Goal: Transaction & Acquisition: Purchase product/service

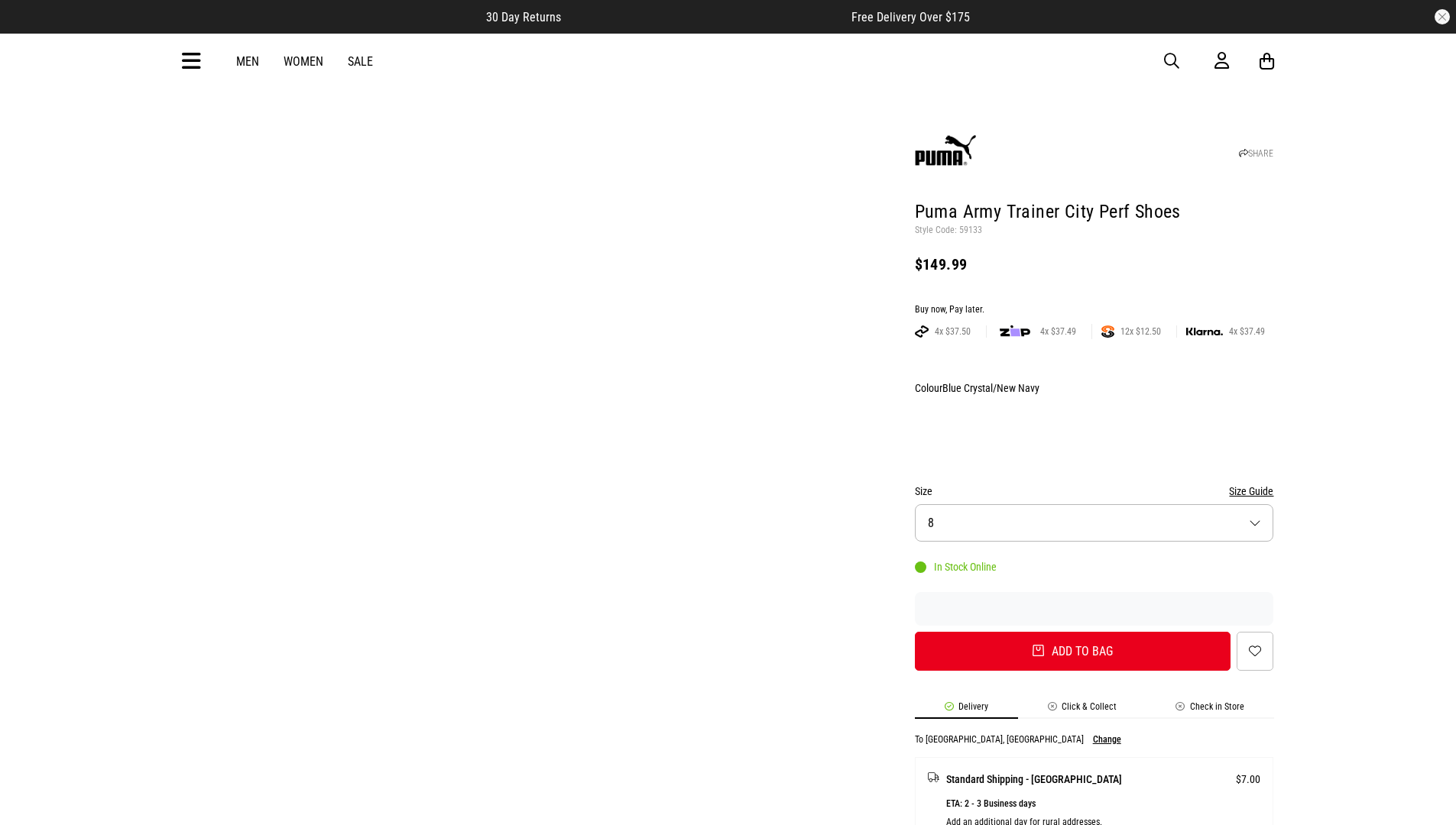
click at [1094, 304] on div "Buy now, Pay later." at bounding box center [1094, 310] width 359 height 12
click at [1073, 632] on button "Add to bag" at bounding box center [1073, 651] width 316 height 39
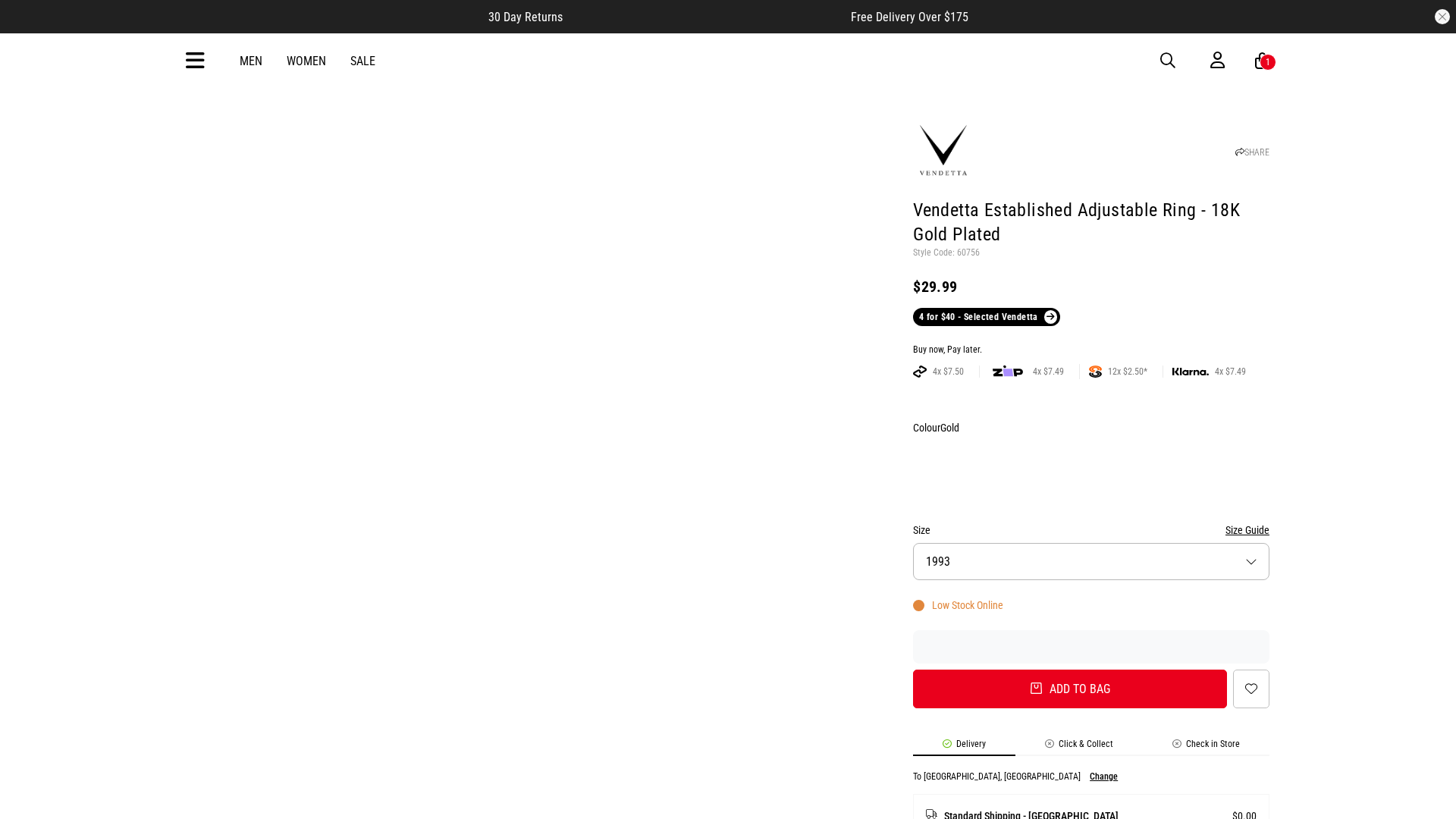
click at [1091, 344] on div "Buy now, Pay later." at bounding box center [1091, 350] width 356 height 12
click at [1070, 670] on button "Add to bag" at bounding box center [1070, 689] width 314 height 39
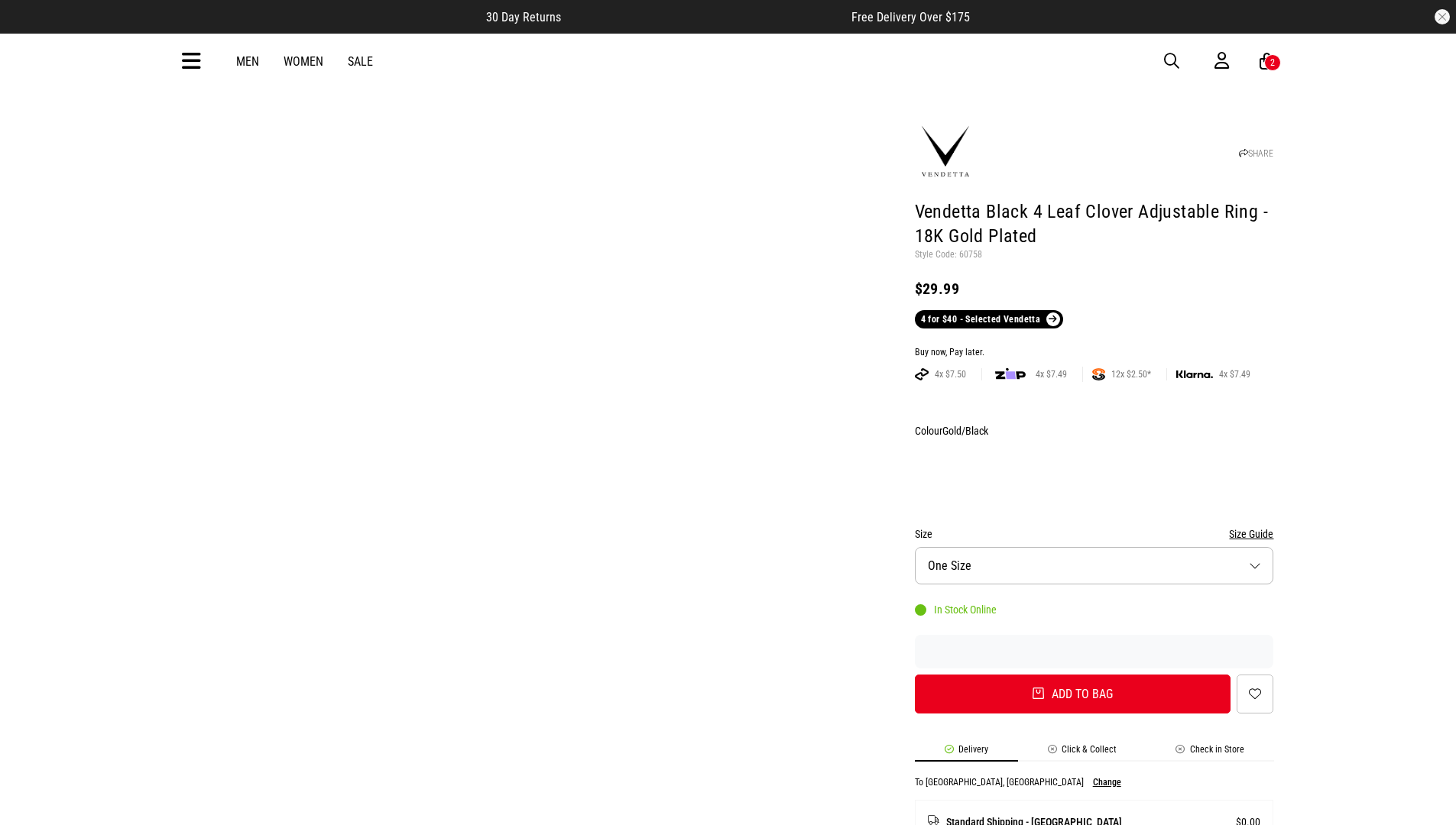
click at [1094, 347] on div "Buy now, Pay later." at bounding box center [1094, 353] width 359 height 12
click at [1073, 675] on button "Add to bag" at bounding box center [1073, 694] width 316 height 39
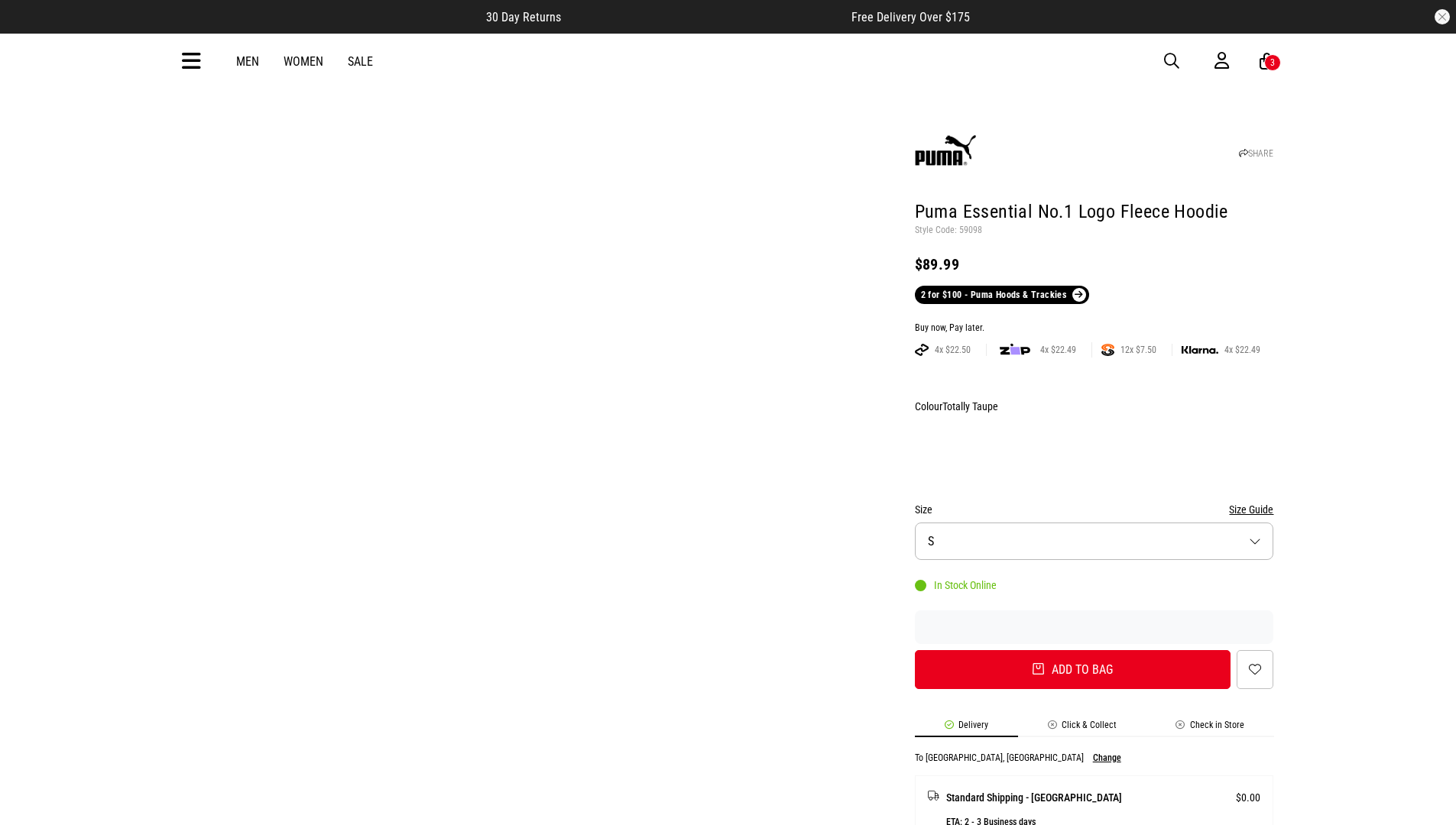
click at [1094, 322] on div "Buy now, Pay later." at bounding box center [1094, 328] width 359 height 12
click at [1073, 651] on button "Add to bag" at bounding box center [1073, 670] width 316 height 39
click at [0, 0] on input "Promo Code" at bounding box center [0, 0] width 0 height 0
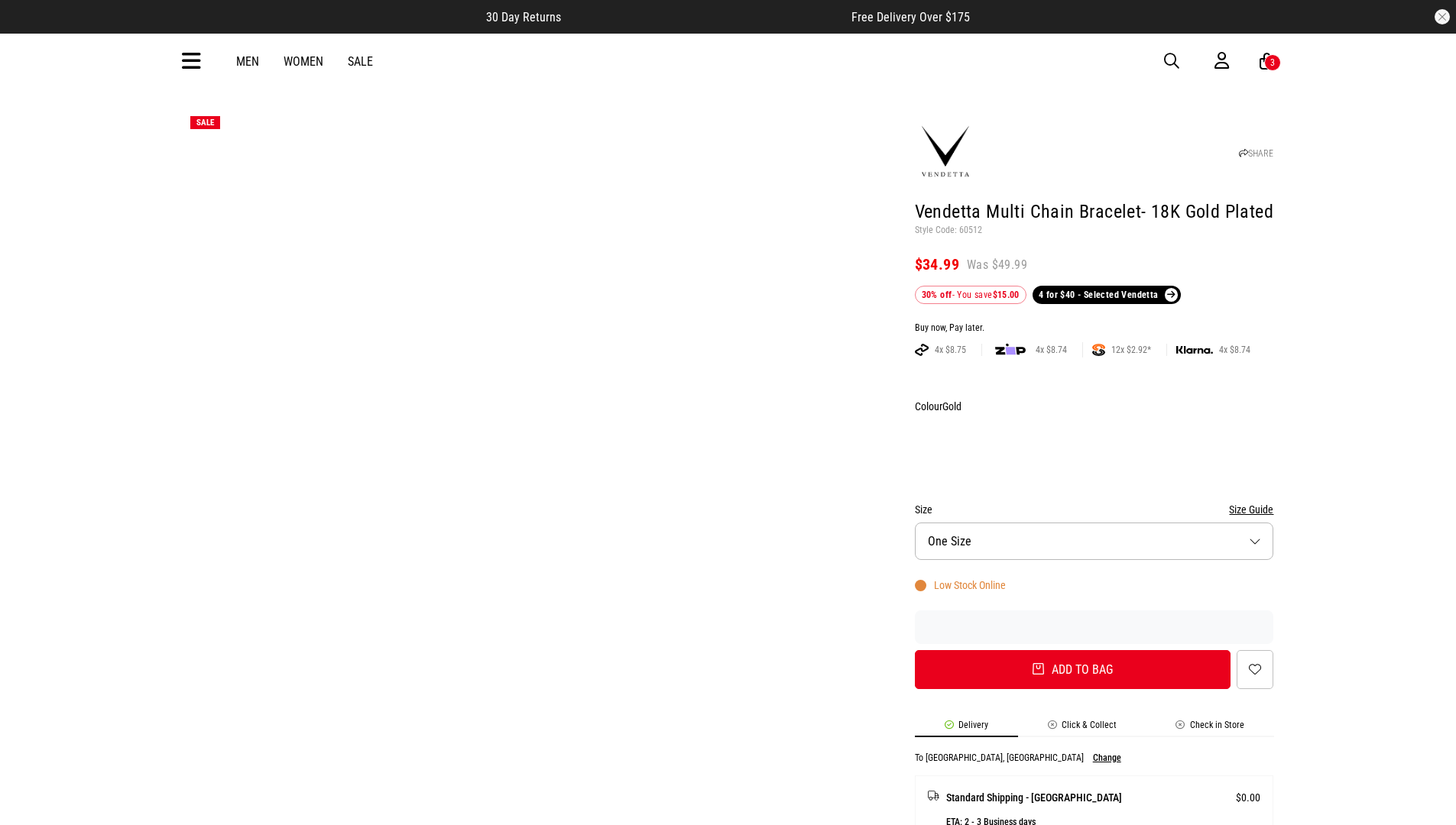
click at [1094, 322] on div "Buy now, Pay later." at bounding box center [1094, 328] width 359 height 12
click at [1073, 651] on button "Add to bag" at bounding box center [1073, 670] width 316 height 39
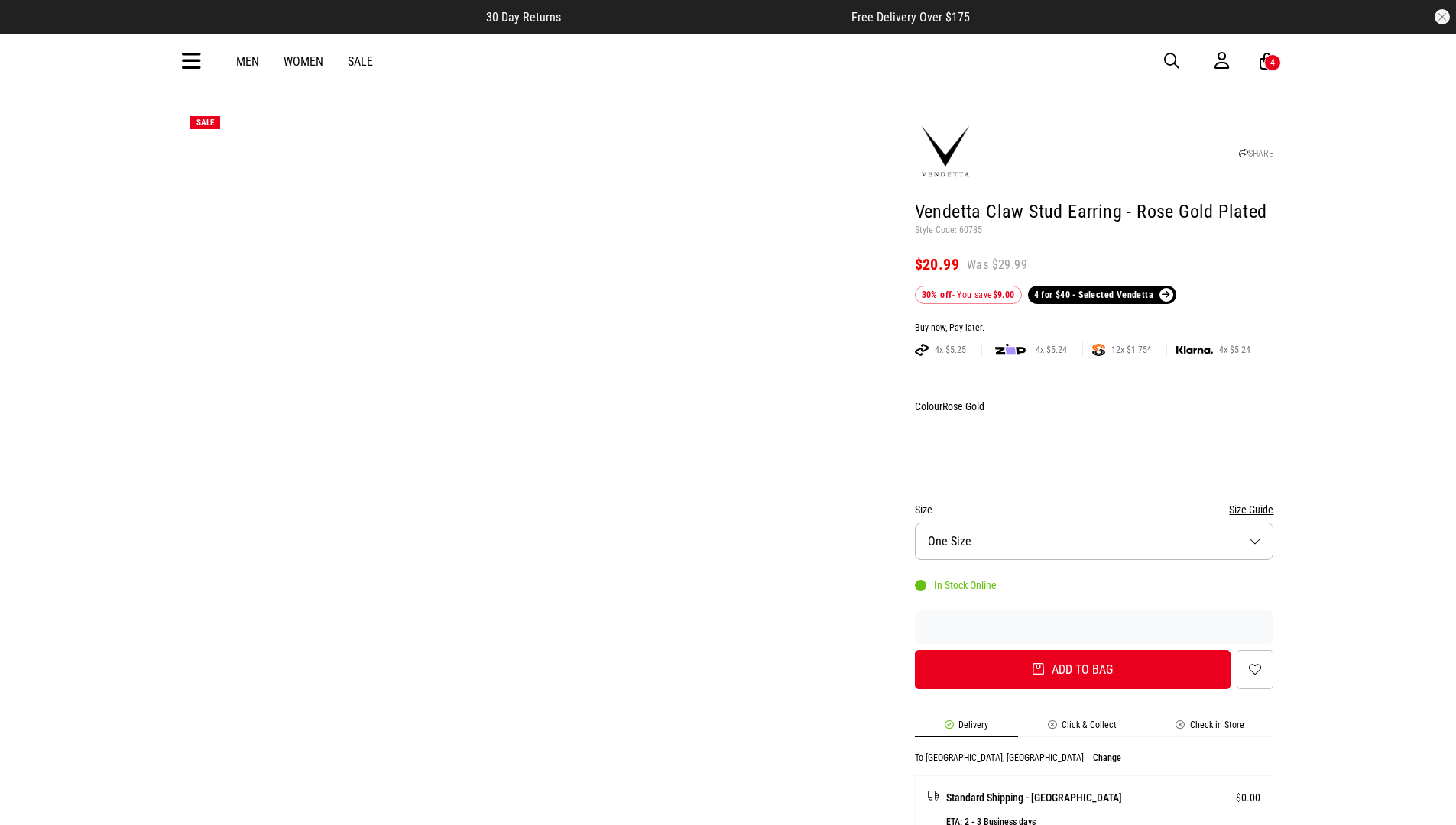
click at [1094, 322] on div "Buy now, Pay later." at bounding box center [1094, 328] width 359 height 12
click at [1073, 651] on button "Add to bag" at bounding box center [1073, 670] width 316 height 39
click at [0, 0] on input "Promo Code" at bounding box center [0, 0] width 0 height 0
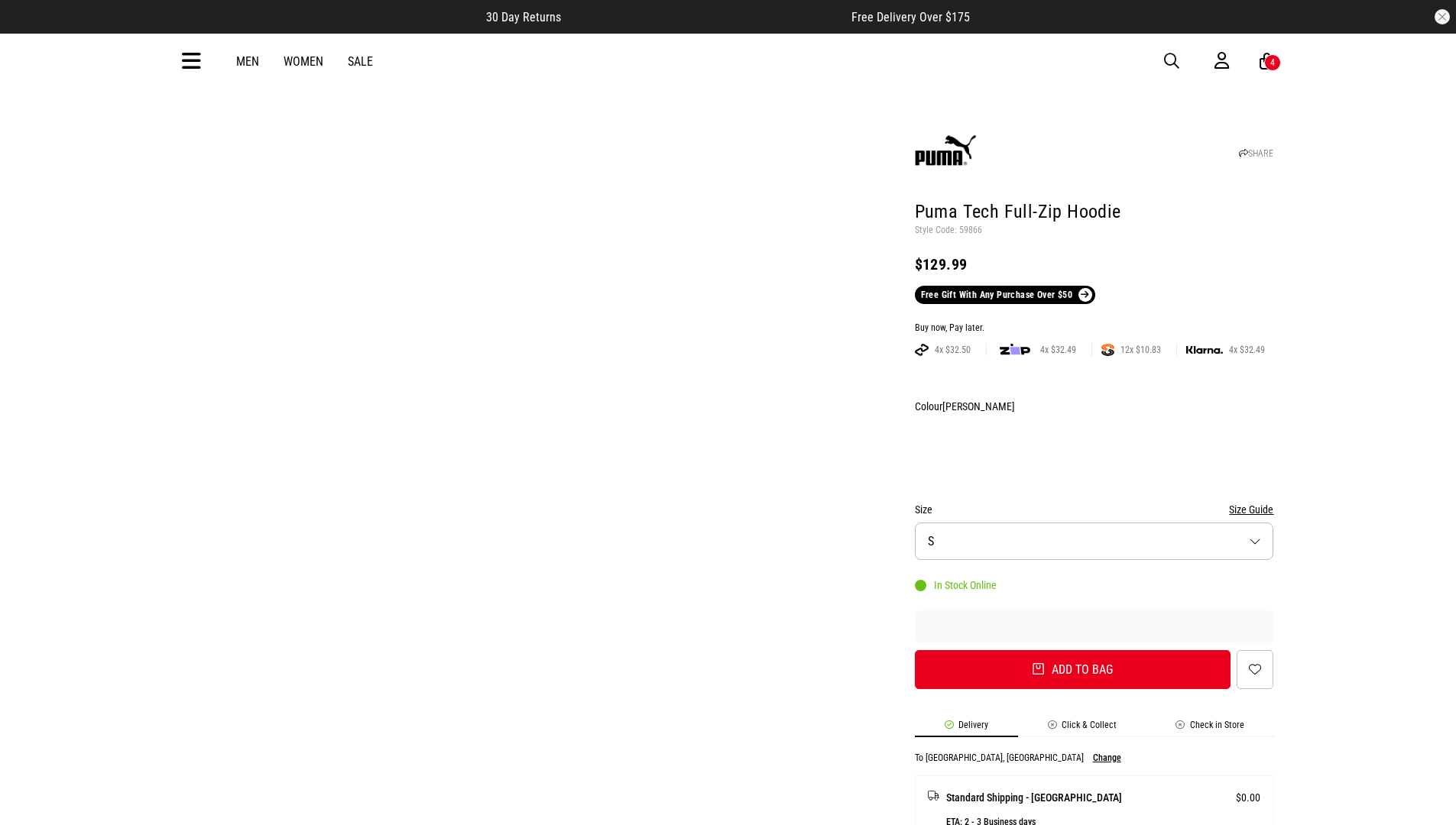
click at [1094, 322] on div "Buy now, Pay later." at bounding box center [1094, 328] width 359 height 12
click at [1073, 651] on button "Add to bag" at bounding box center [1073, 670] width 316 height 39
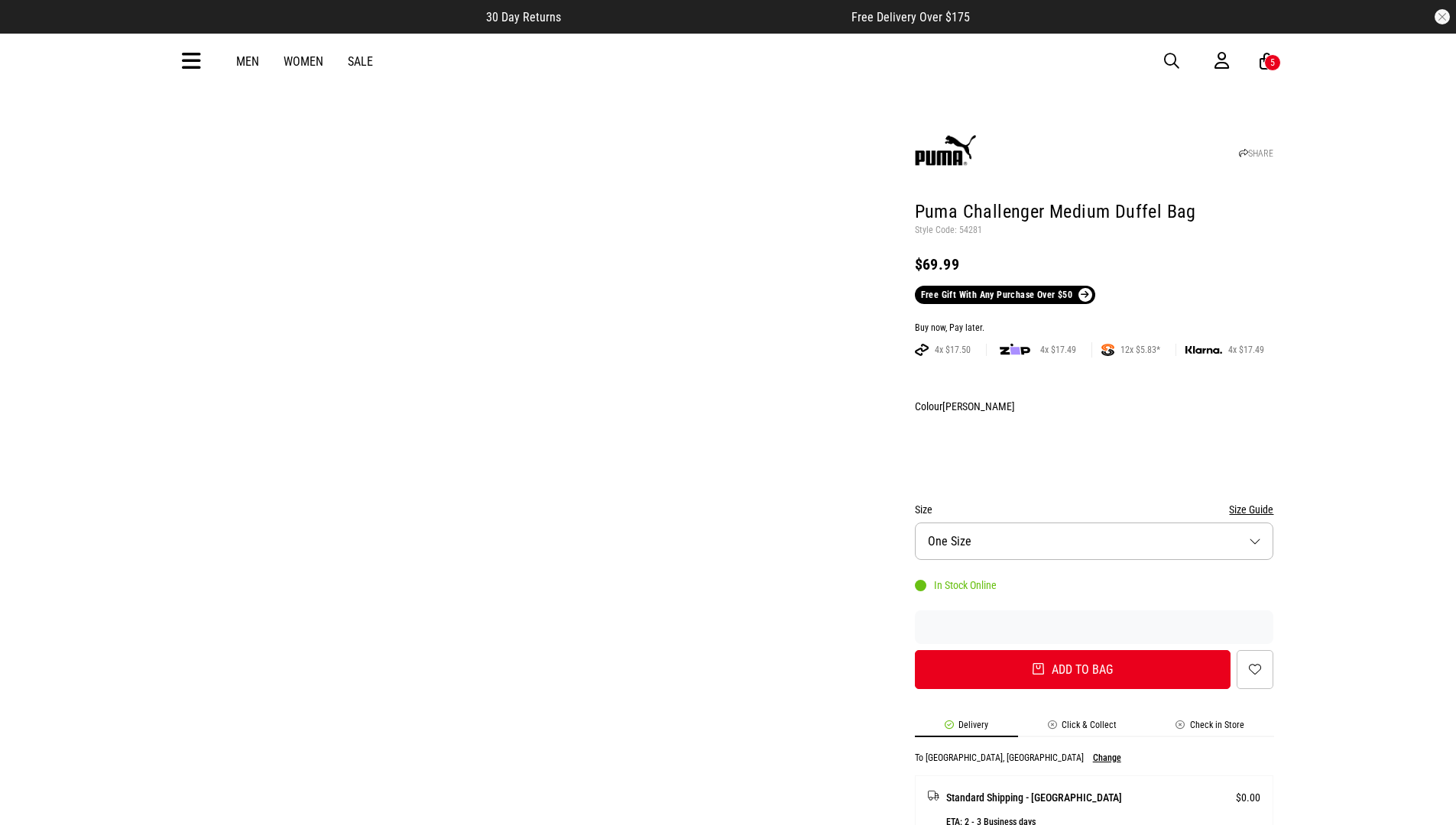
click at [1094, 322] on div "Buy now, Pay later." at bounding box center [1094, 328] width 359 height 12
click at [1073, 651] on button "Add to bag" at bounding box center [1073, 670] width 316 height 39
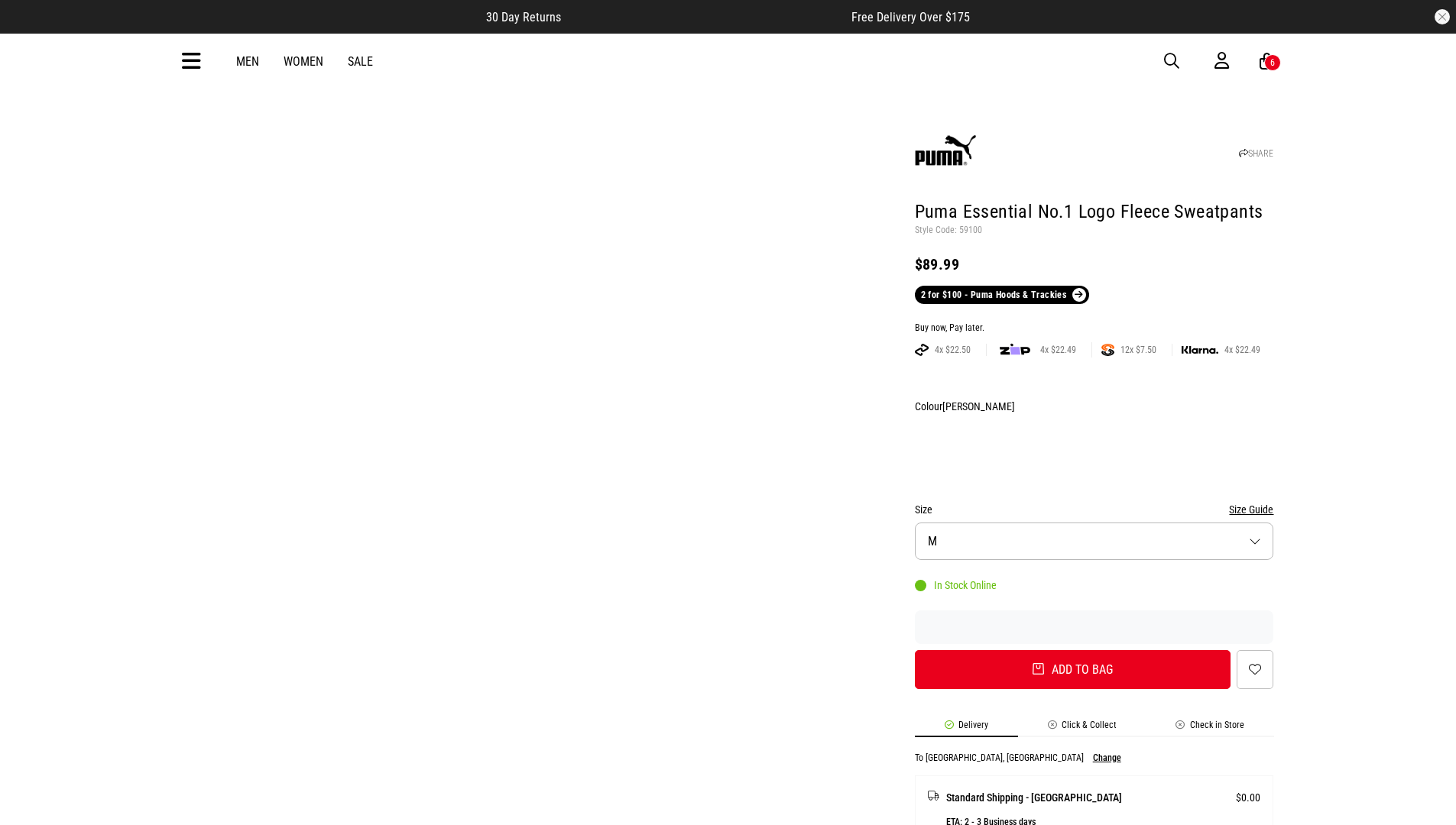
click at [1094, 322] on div "Buy now, Pay later." at bounding box center [1094, 328] width 359 height 12
click at [1073, 651] on button "Add to bag" at bounding box center [1073, 670] width 316 height 39
click at [0, 0] on input "Promo Code" at bounding box center [0, 0] width 0 height 0
click at [1094, 322] on div "Buy now, Pay later." at bounding box center [1094, 328] width 359 height 12
click at [1073, 651] on button "Add to bag" at bounding box center [1073, 670] width 316 height 39
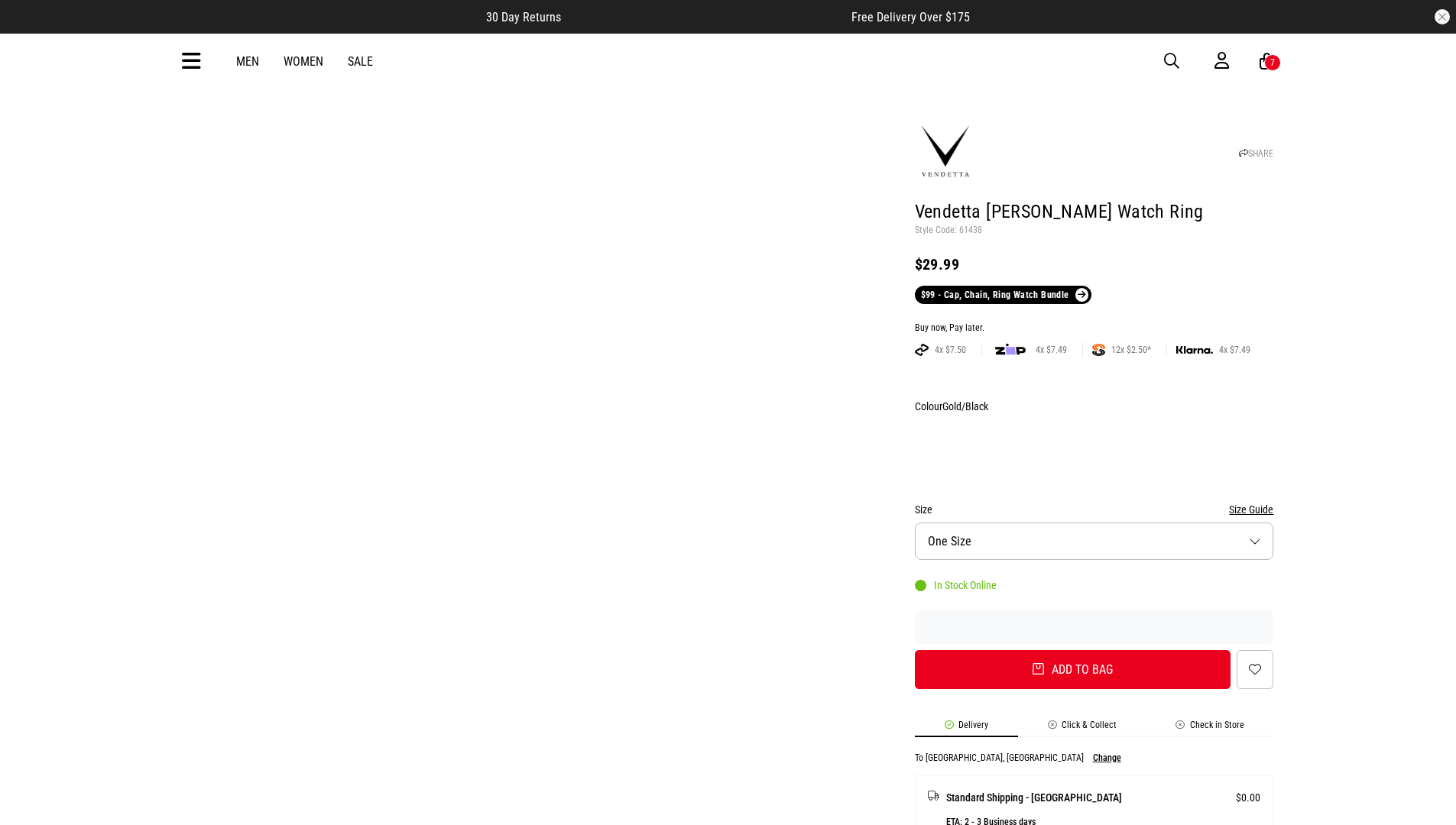
click at [0, 0] on input "Promo Code" at bounding box center [0, 0] width 0 height 0
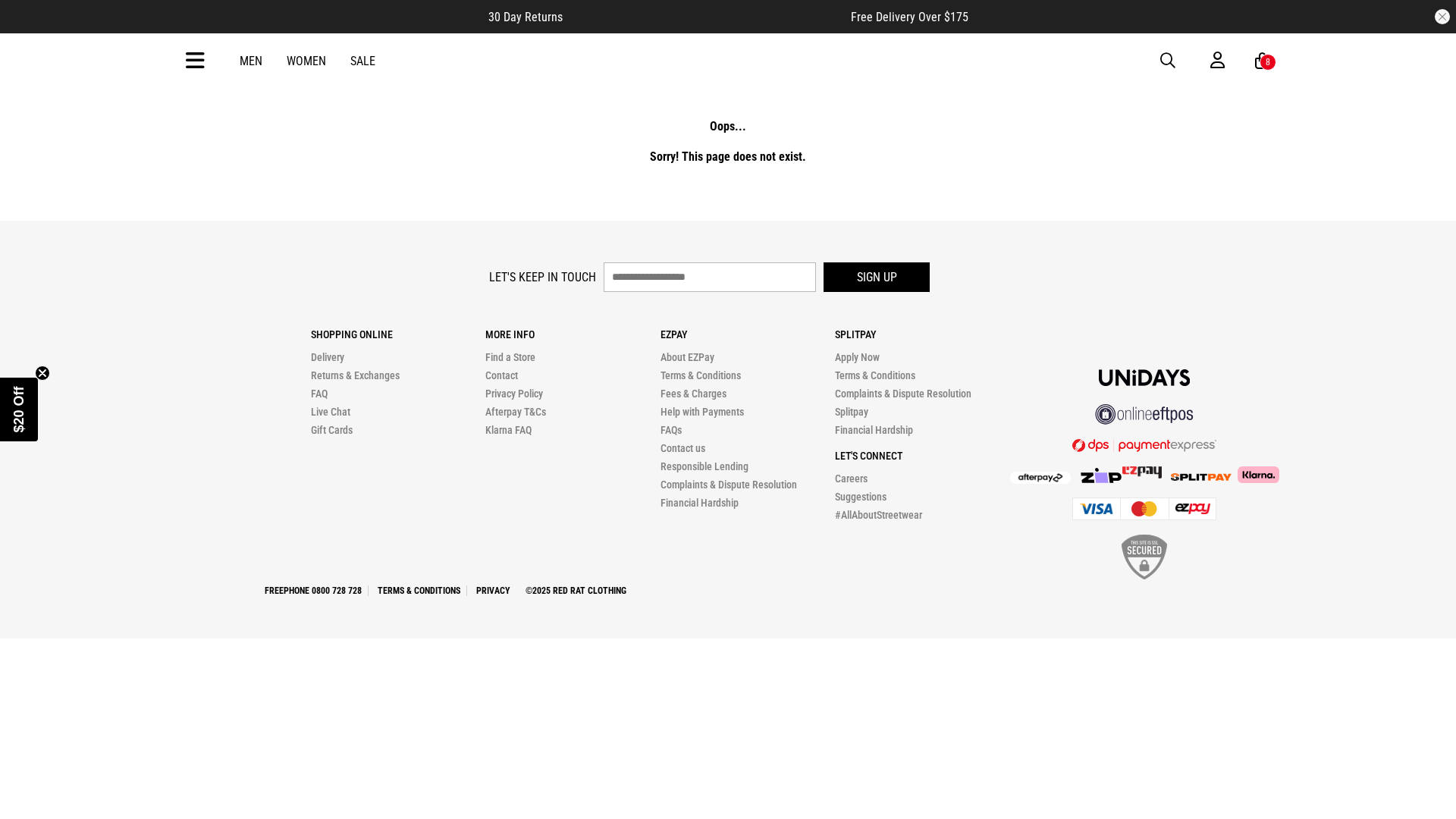
click at [0, 0] on button "GO TO CHECKOUT" at bounding box center [0, 0] width 0 height 0
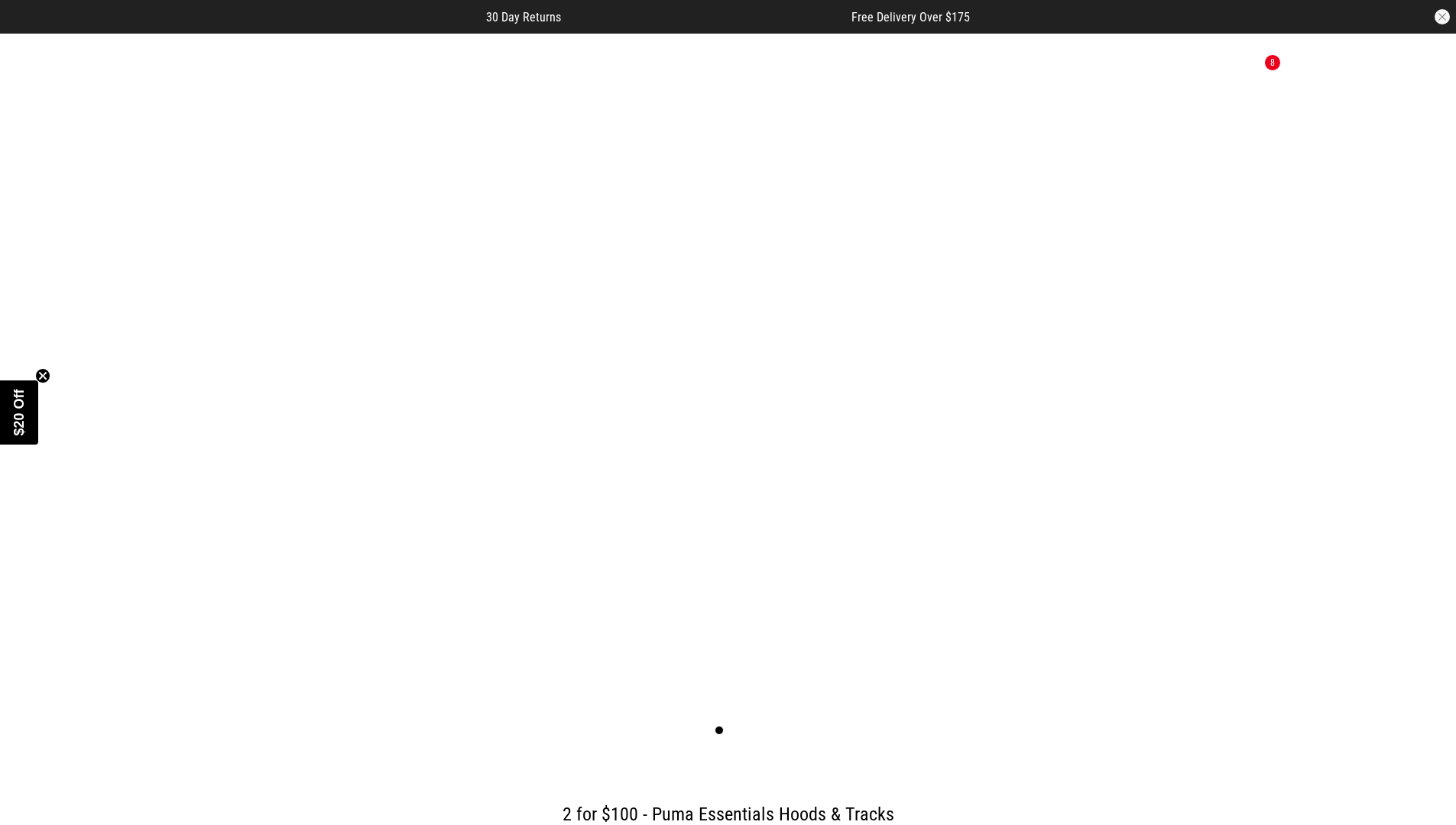
click at [1442, 17] on button "button" at bounding box center [1443, 17] width 16 height 16
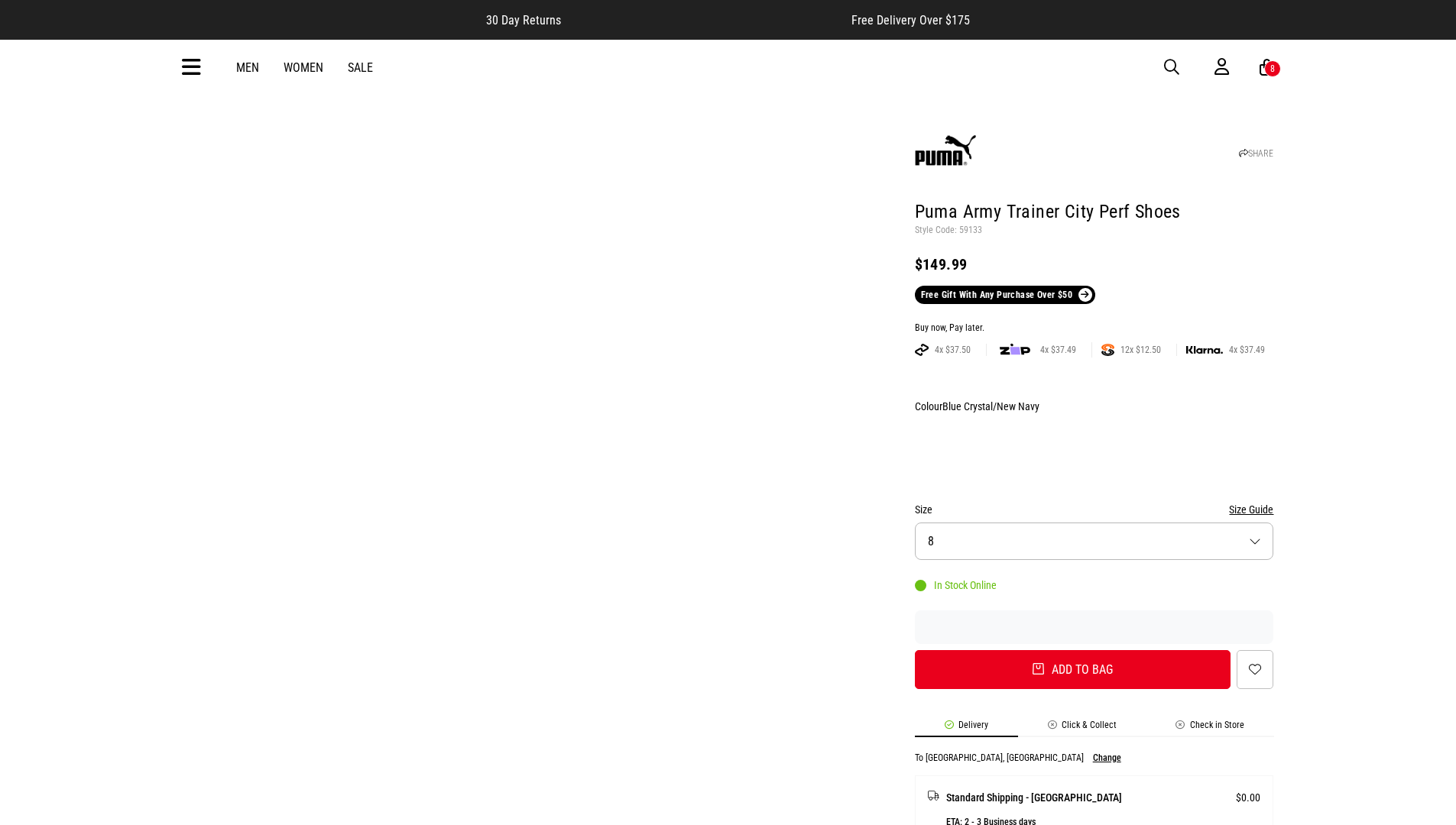
click at [0, 0] on input "Promo Code" at bounding box center [0, 0] width 0 height 0
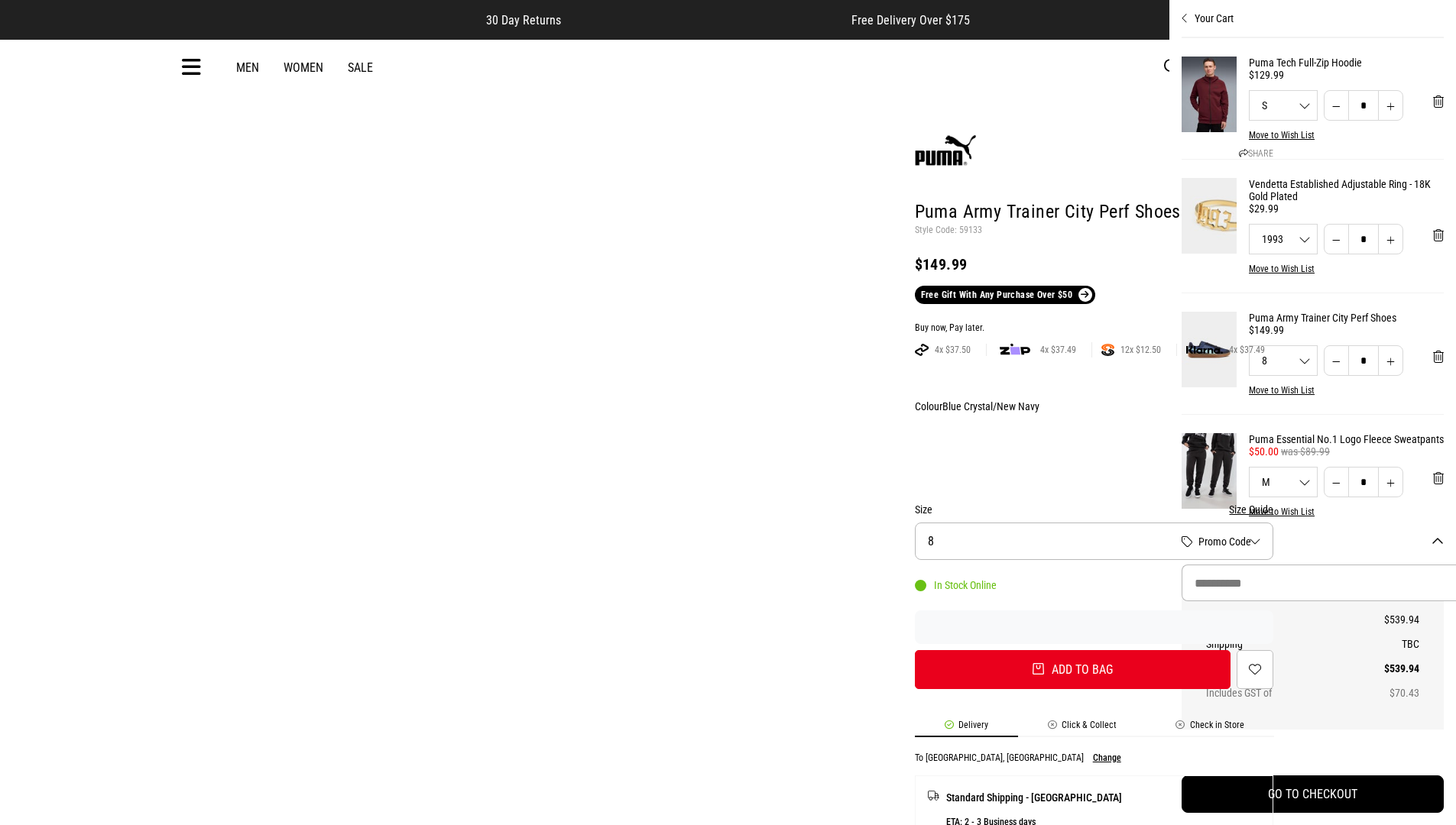
click at [1312, 794] on button "GO TO CHECKOUT" at bounding box center [1312, 794] width 262 height 37
